Goal: Information Seeking & Learning: Learn about a topic

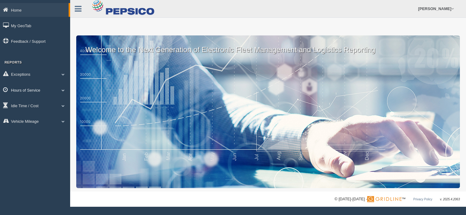
click at [63, 90] on span at bounding box center [63, 89] width 8 height 3
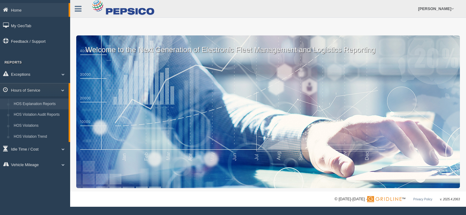
click at [53, 104] on link "HOS Explanation Reports" at bounding box center [40, 104] width 58 height 11
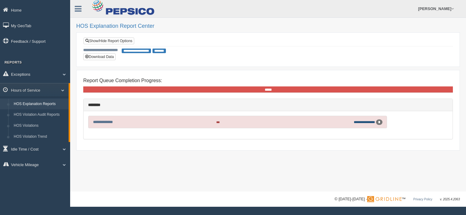
click at [354, 120] on link "**********" at bounding box center [364, 121] width 21 height 3
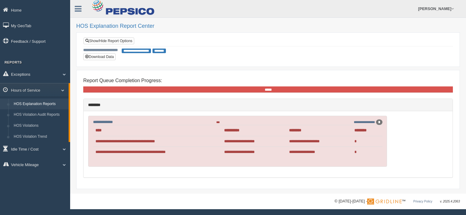
click at [273, 53] on div "**********" at bounding box center [268, 49] width 370 height 24
